Goal: Obtain resource: Obtain resource

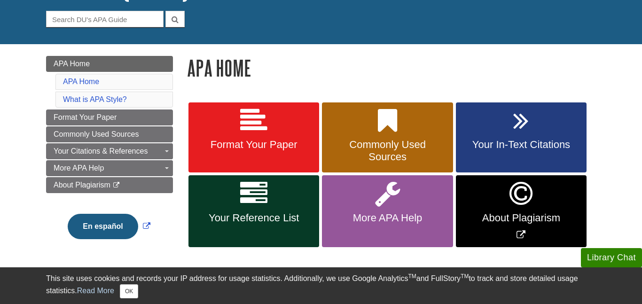
scroll to position [97, 0]
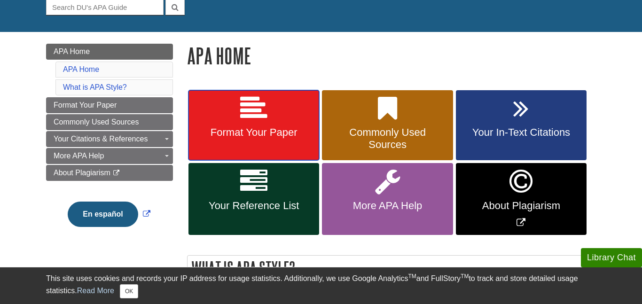
click at [257, 120] on icon at bounding box center [253, 108] width 27 height 27
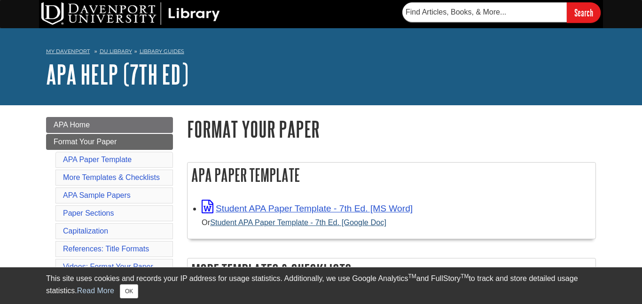
click at [254, 225] on div "Student APA Paper Template - 7th Ed. [MS Word] Or Student APA Paper Template - …" at bounding box center [396, 214] width 389 height 29
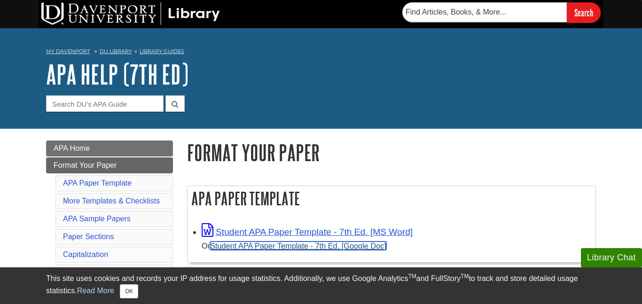
click at [262, 245] on link "Student APA Paper Template - 7th Ed. [Google Doc]" at bounding box center [298, 246] width 176 height 8
